Goal: Task Accomplishment & Management: Use online tool/utility

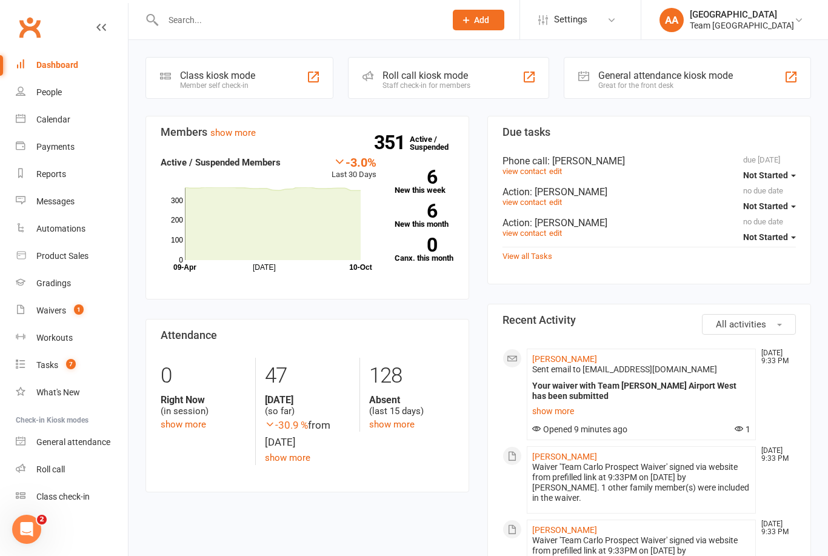
click at [61, 316] on link "Waivers 1" at bounding box center [72, 310] width 112 height 27
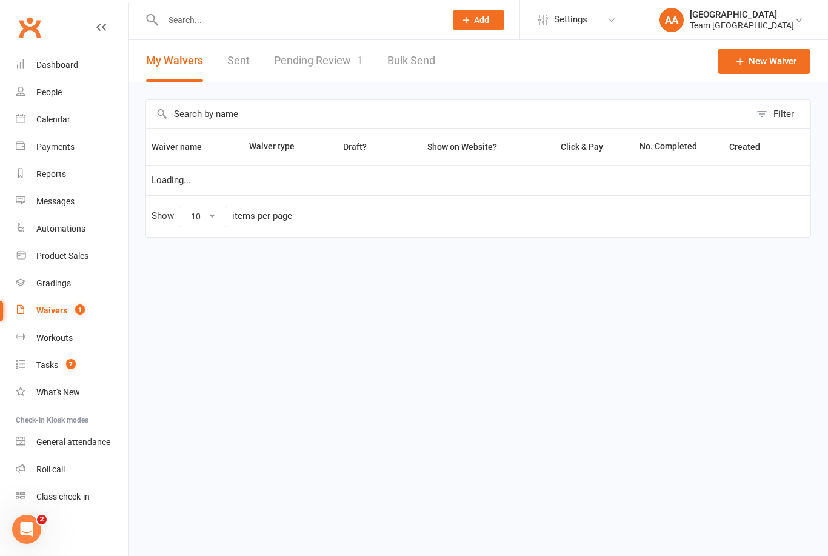
click at [331, 58] on link "Pending Review 1" at bounding box center [318, 61] width 89 height 42
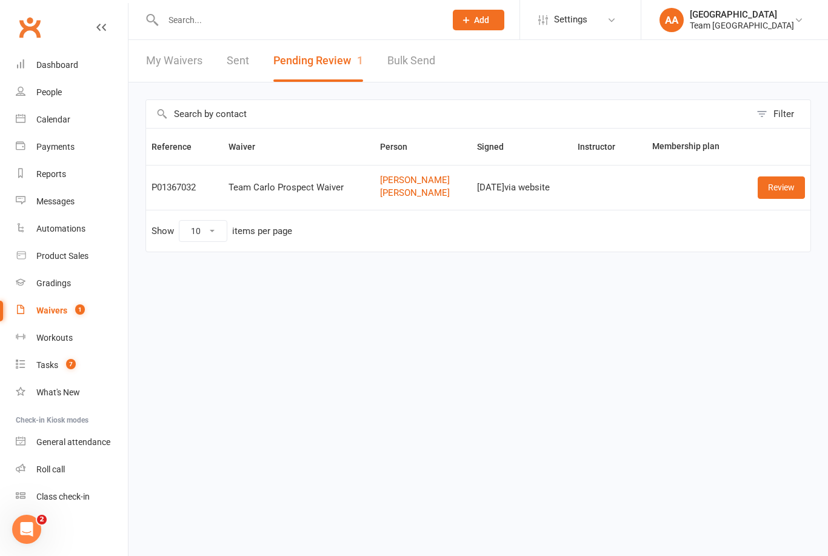
click at [775, 196] on link "Review" at bounding box center [780, 187] width 47 height 22
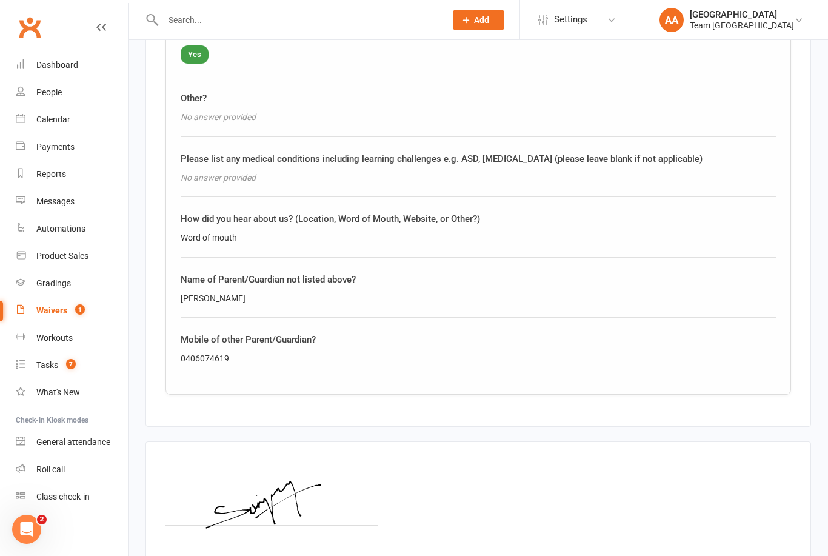
scroll to position [1354, 0]
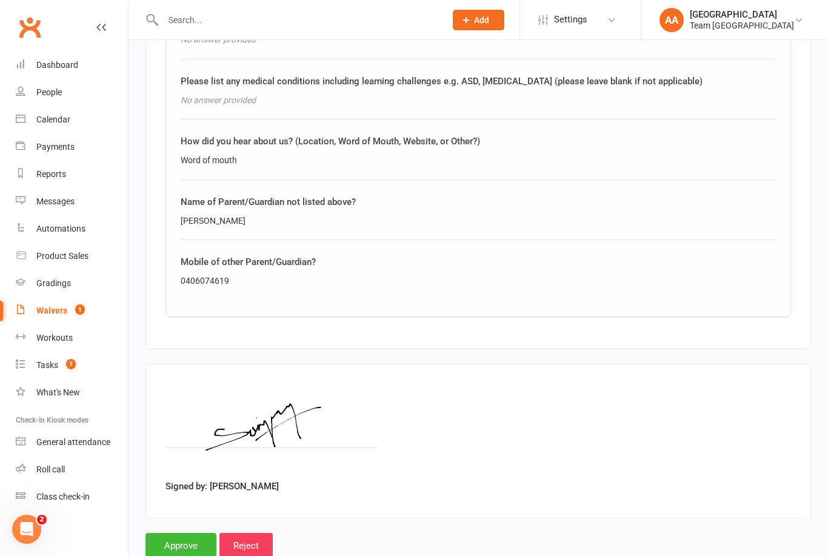
click at [184, 539] on input "Approve" at bounding box center [180, 545] width 71 height 25
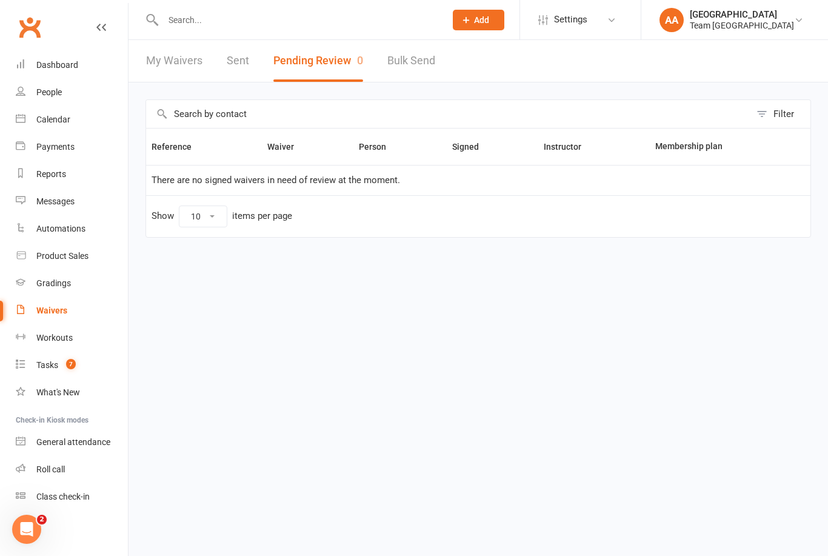
click at [42, 129] on link "Calendar" at bounding box center [72, 119] width 112 height 27
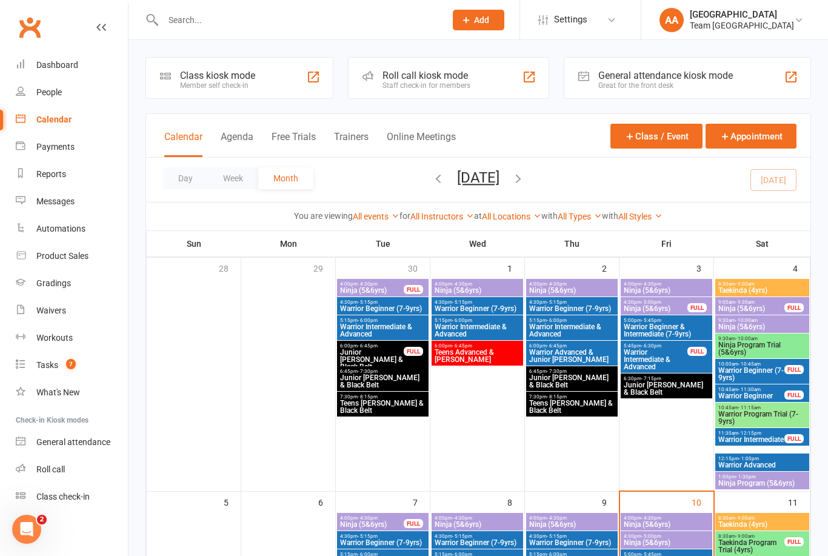
click at [190, 187] on button "Day" at bounding box center [185, 178] width 45 height 22
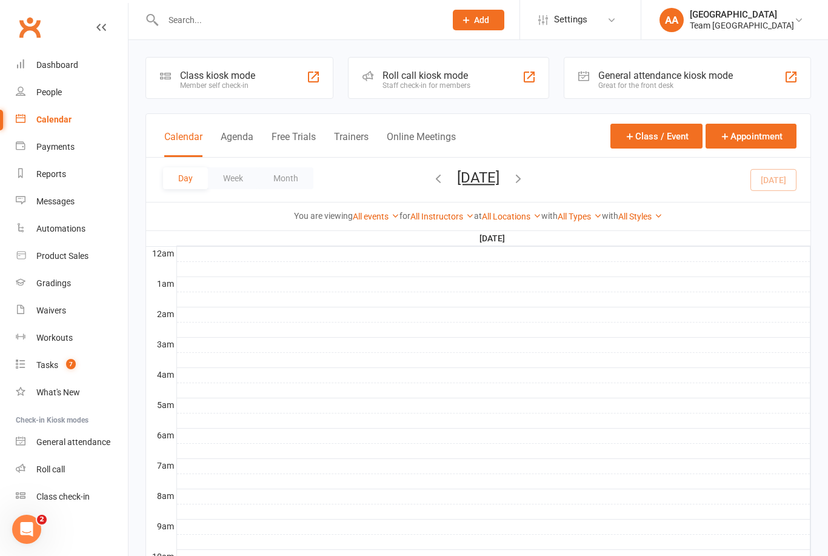
click at [487, 185] on button "Friday, Oct 10, 2025" at bounding box center [478, 177] width 42 height 17
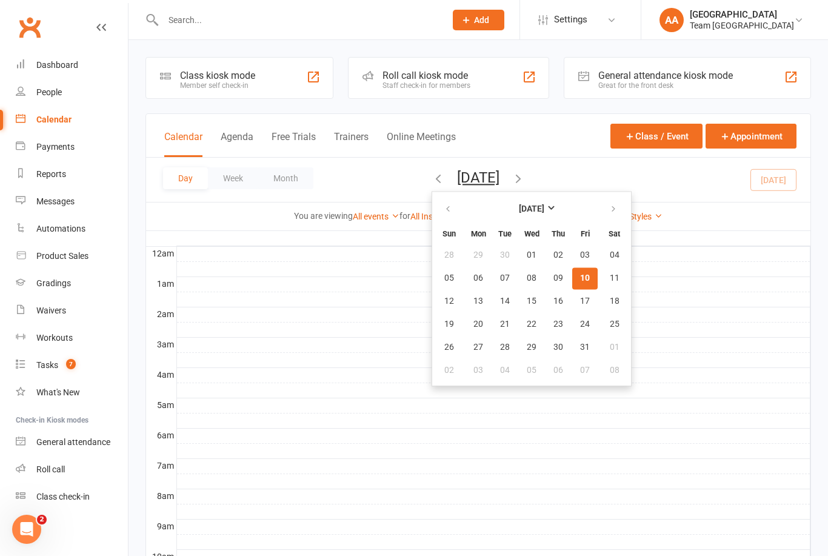
click at [572, 285] on button "10" at bounding box center [584, 278] width 25 height 22
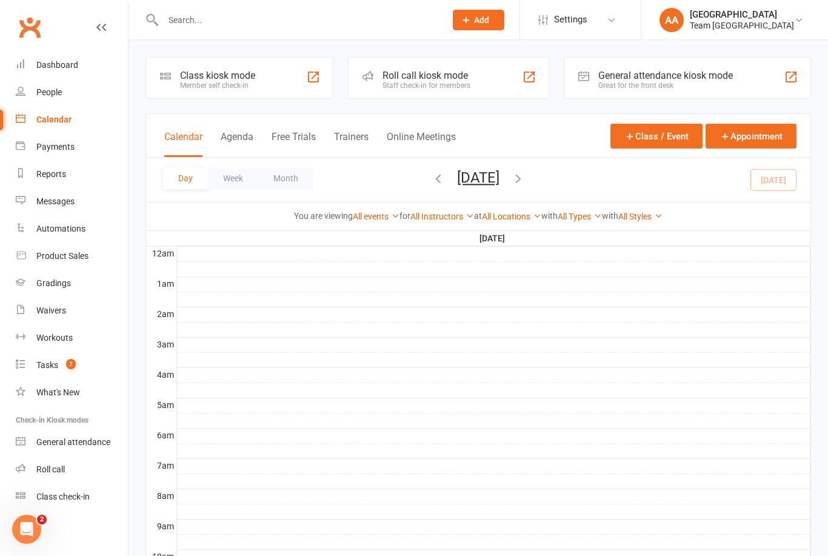
click at [499, 180] on button "Friday, Oct 10, 2025" at bounding box center [478, 177] width 42 height 17
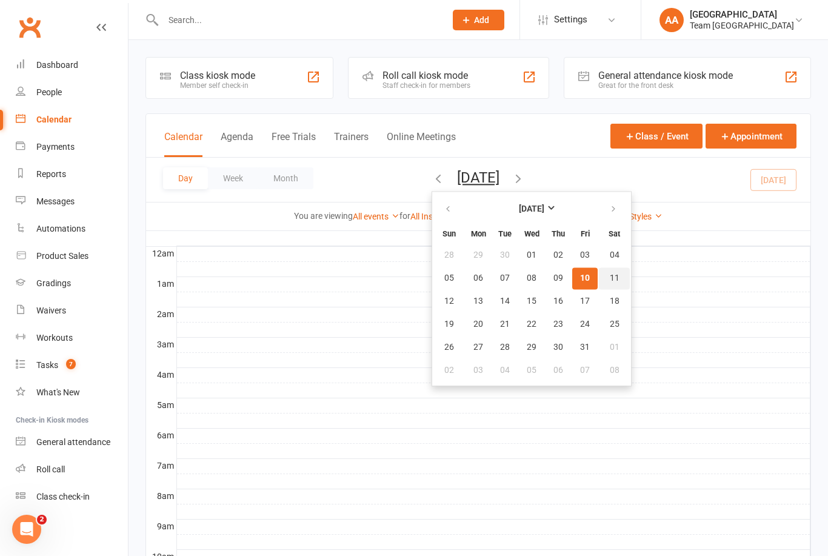
click at [609, 274] on span "11" at bounding box center [614, 278] width 10 height 10
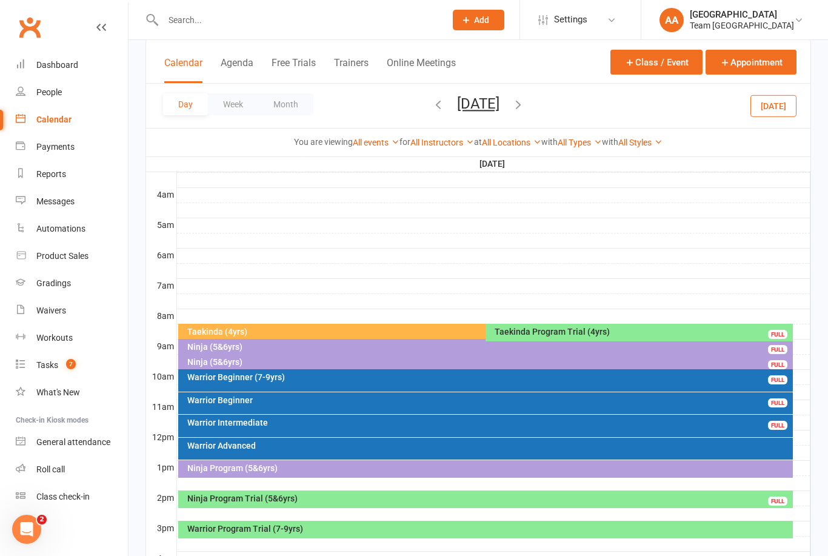
scroll to position [193, 0]
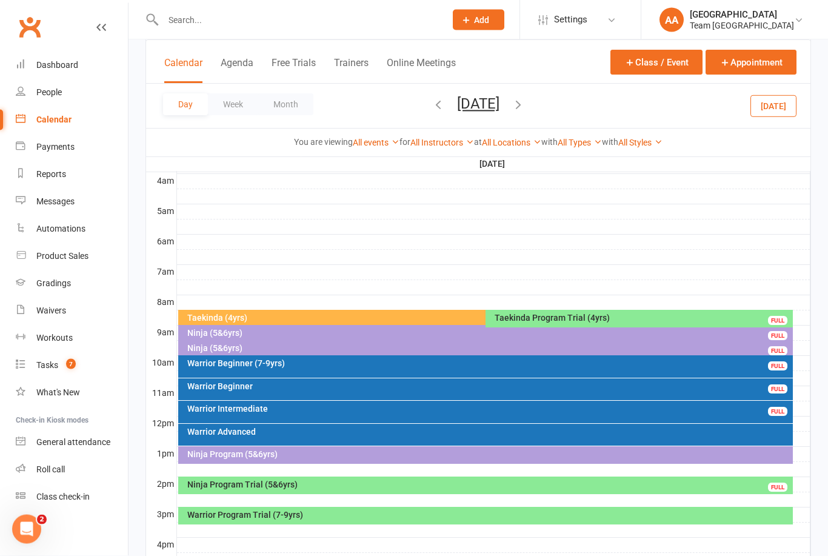
click at [416, 407] on div "Warrior Intermediate" at bounding box center [489, 409] width 604 height 8
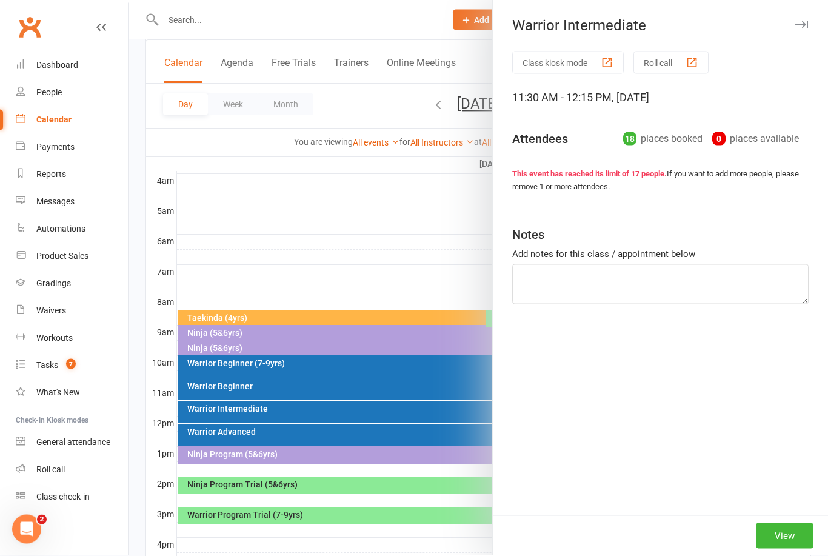
scroll to position [194, 0]
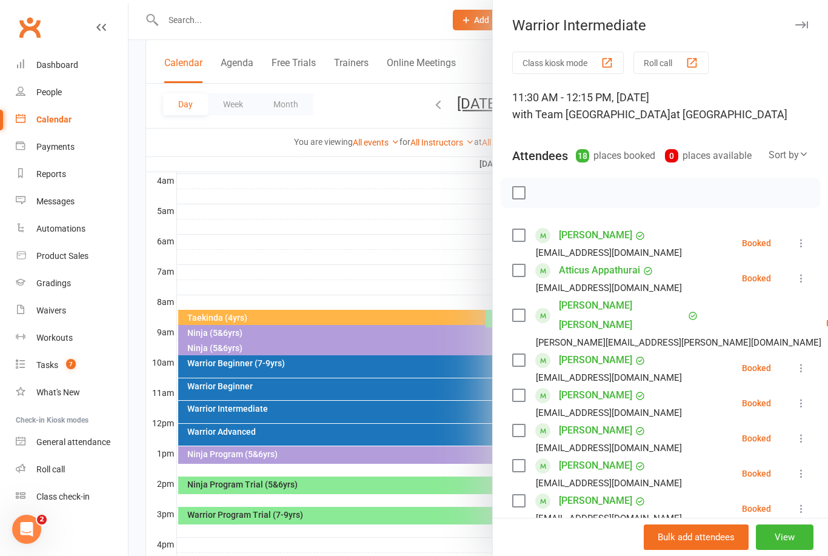
click at [781, 550] on button "View" at bounding box center [784, 536] width 58 height 25
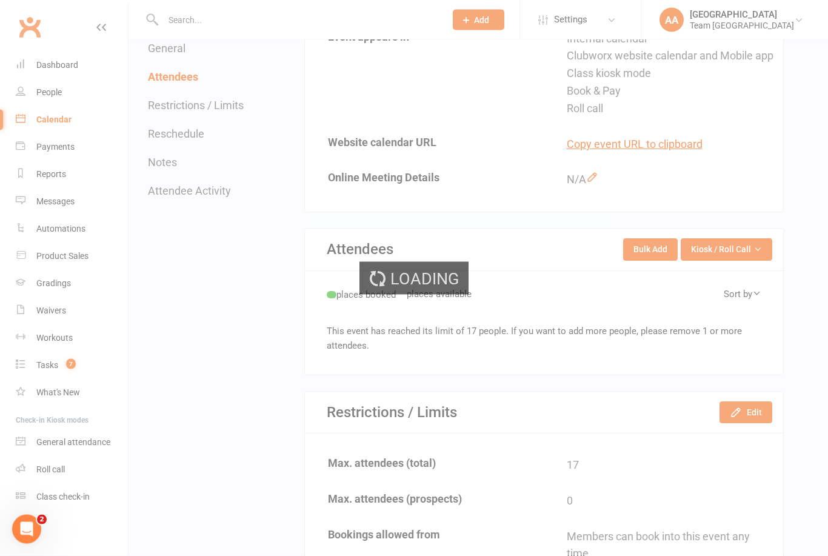
scroll to position [487, 0]
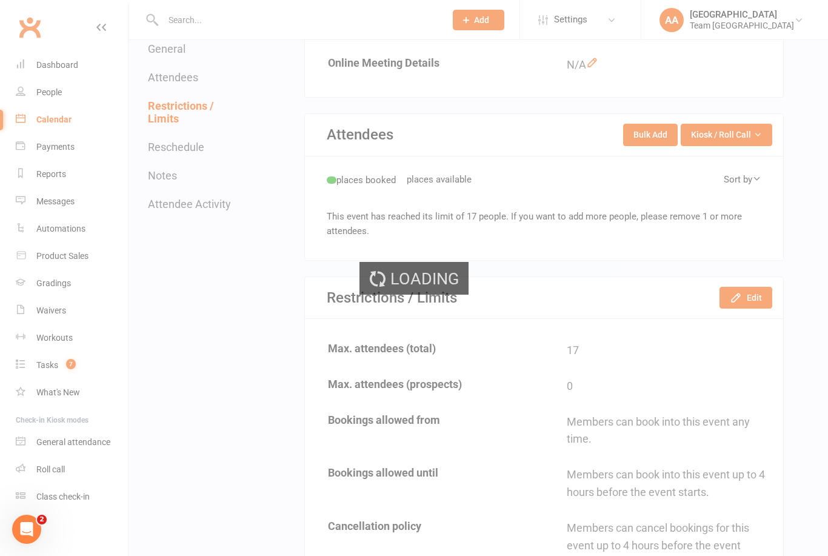
click at [725, 144] on div "Loading" at bounding box center [414, 278] width 828 height 556
click at [730, 146] on div "Loading" at bounding box center [414, 278] width 828 height 556
click at [719, 154] on div "Loading" at bounding box center [414, 278] width 828 height 556
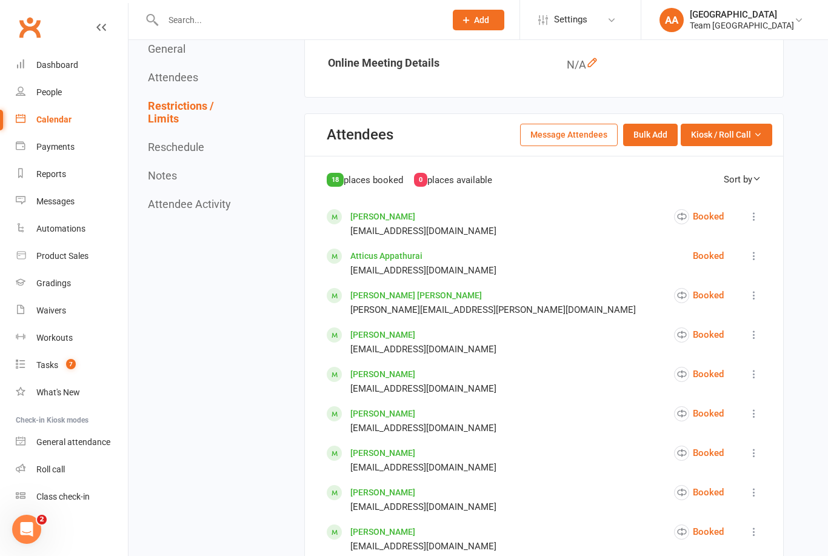
click at [762, 145] on button "Kiosk / Roll Call" at bounding box center [725, 135] width 91 height 22
click at [734, 199] on link "Enter Roll Call" at bounding box center [711, 186] width 120 height 24
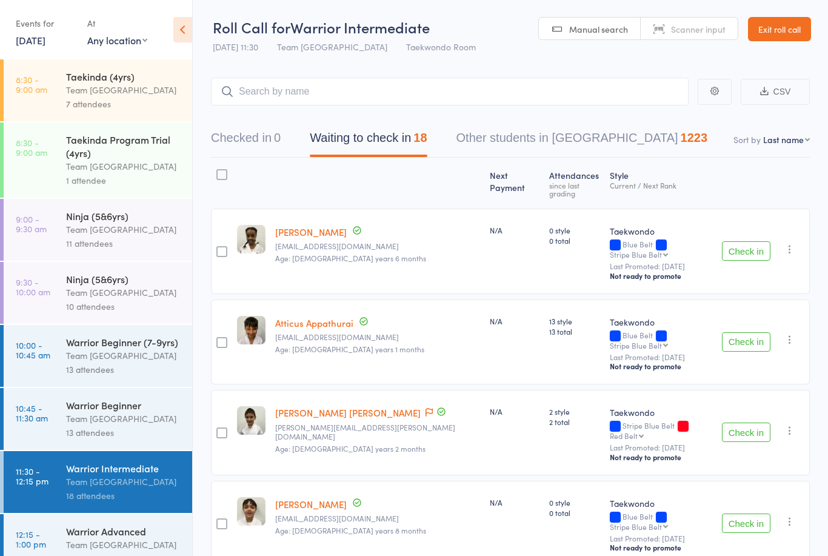
click at [788, 141] on select "First name Last name Birthday [DATE]? Behind on payments? Check in time Next pa…" at bounding box center [786, 139] width 47 height 12
select select "10"
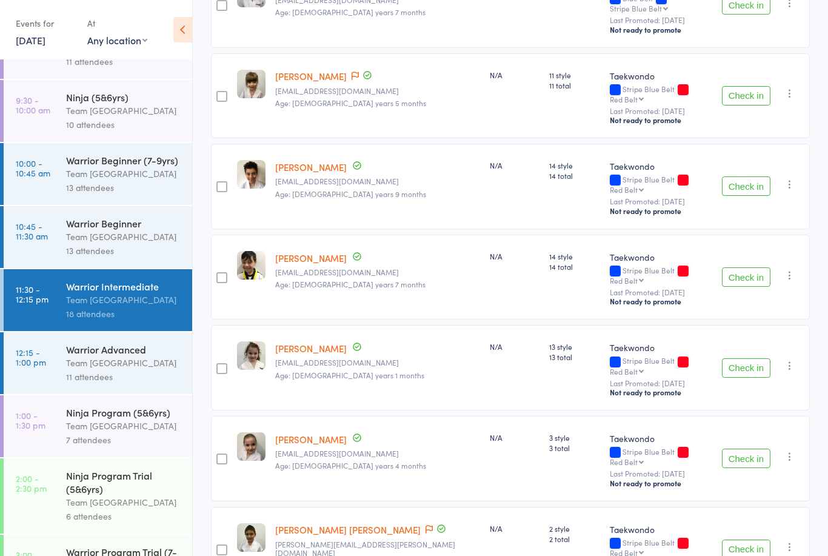
scroll to position [180, 0]
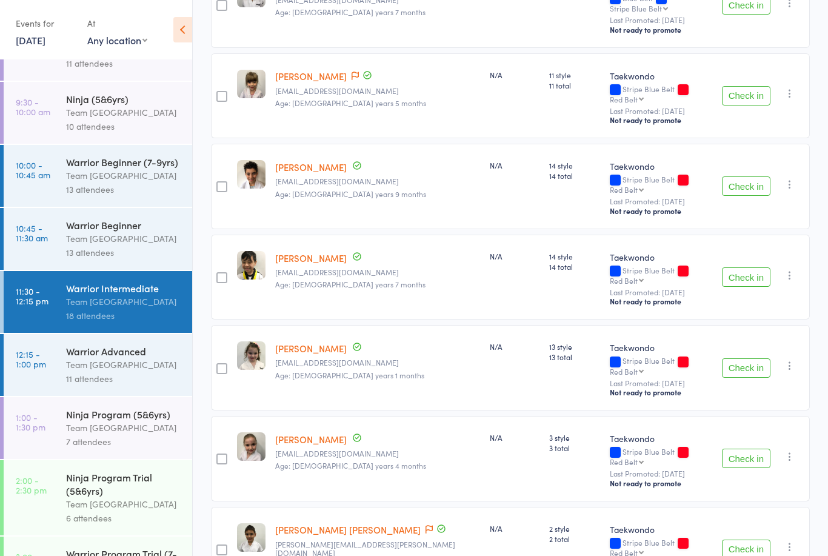
click at [111, 371] on div "Team [GEOGRAPHIC_DATA]" at bounding box center [124, 364] width 116 height 14
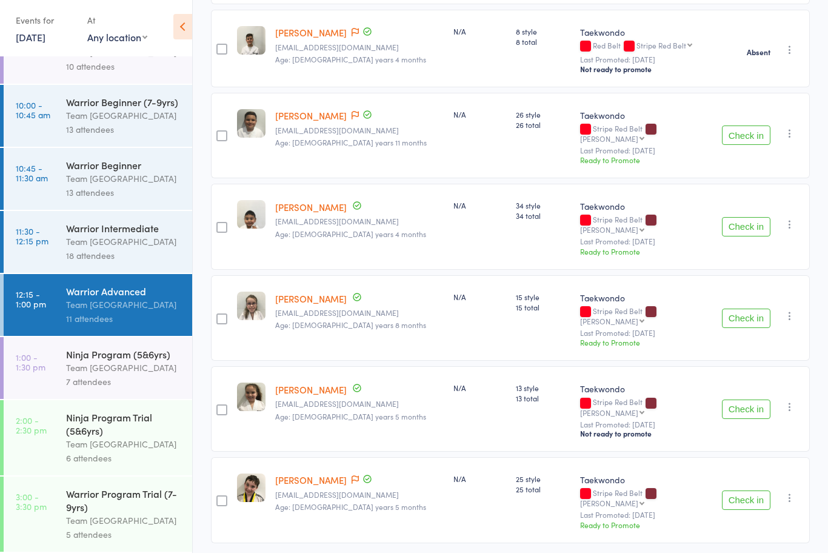
scroll to position [254, 0]
click at [90, 367] on div "Team [GEOGRAPHIC_DATA]" at bounding box center [124, 371] width 116 height 14
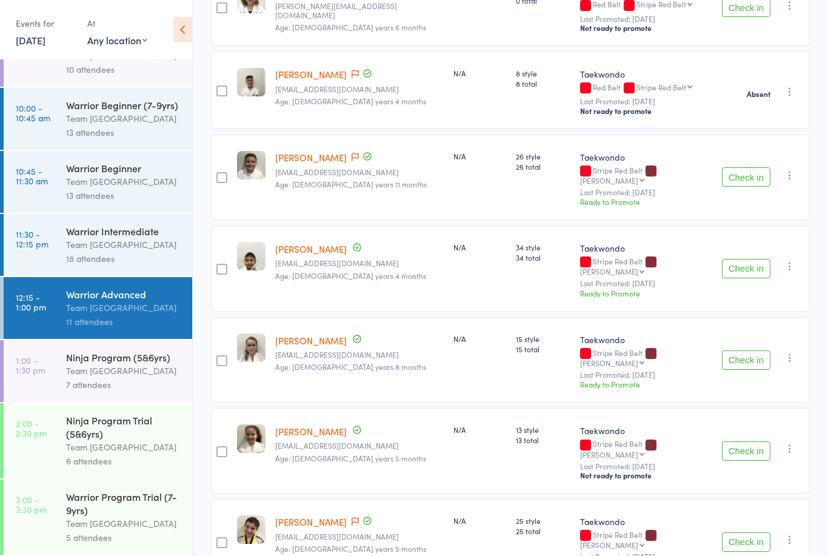
scroll to position [215, 0]
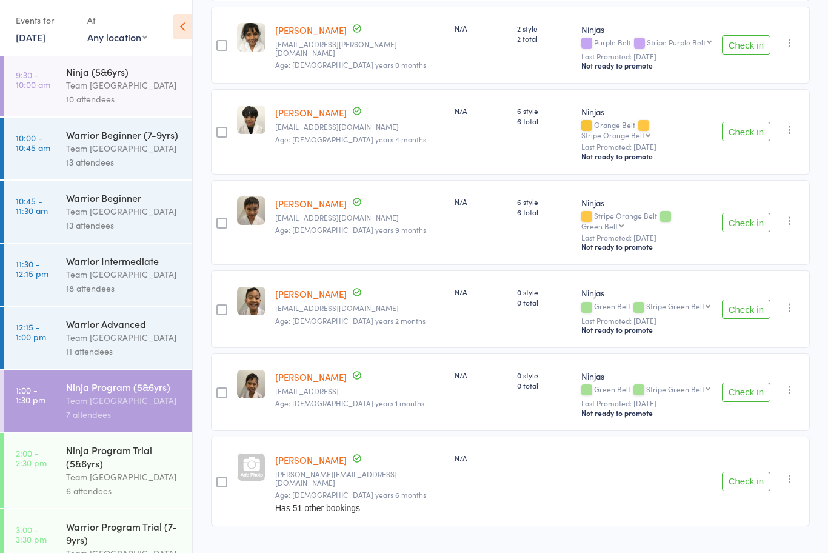
scroll to position [205, 0]
click at [88, 395] on div "Ninja Program (5&6yrs)" at bounding box center [124, 388] width 116 height 13
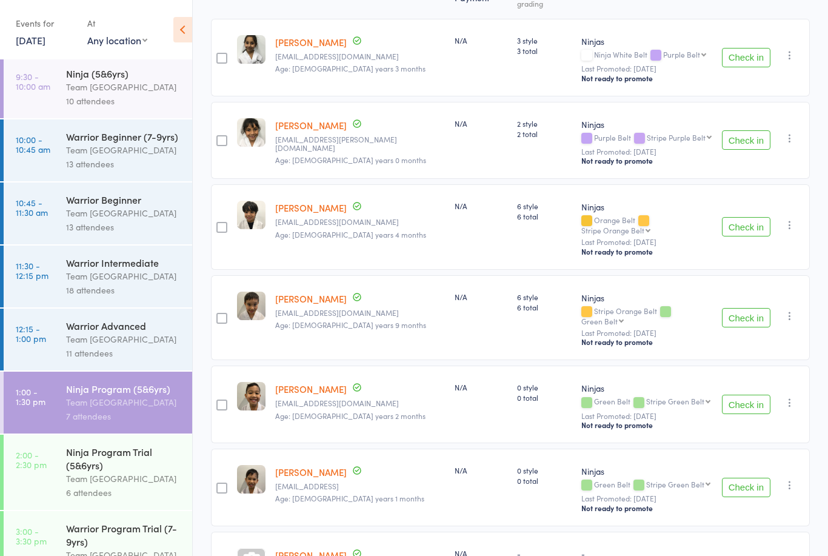
scroll to position [0, 0]
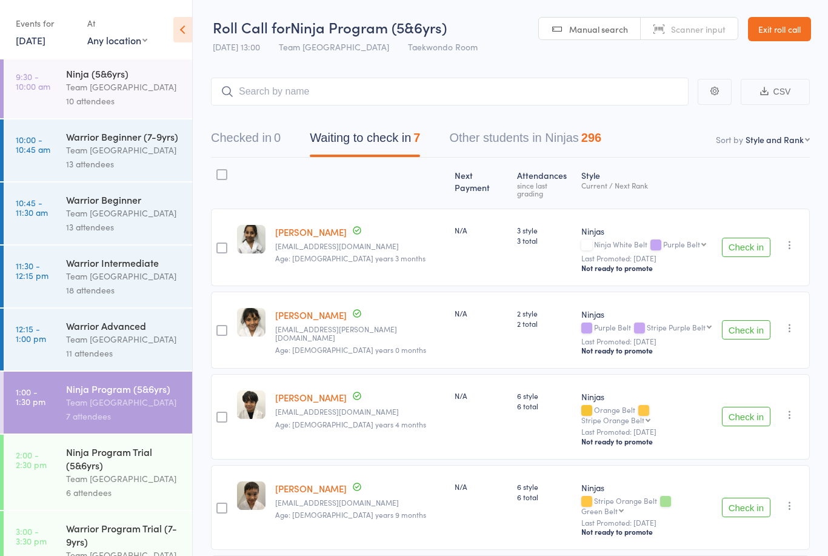
click at [98, 87] on div "Team [GEOGRAPHIC_DATA]" at bounding box center [124, 87] width 116 height 14
click at [91, 86] on div "Team [GEOGRAPHIC_DATA]" at bounding box center [124, 87] width 116 height 14
